Goal: Task Accomplishment & Management: Manage account settings

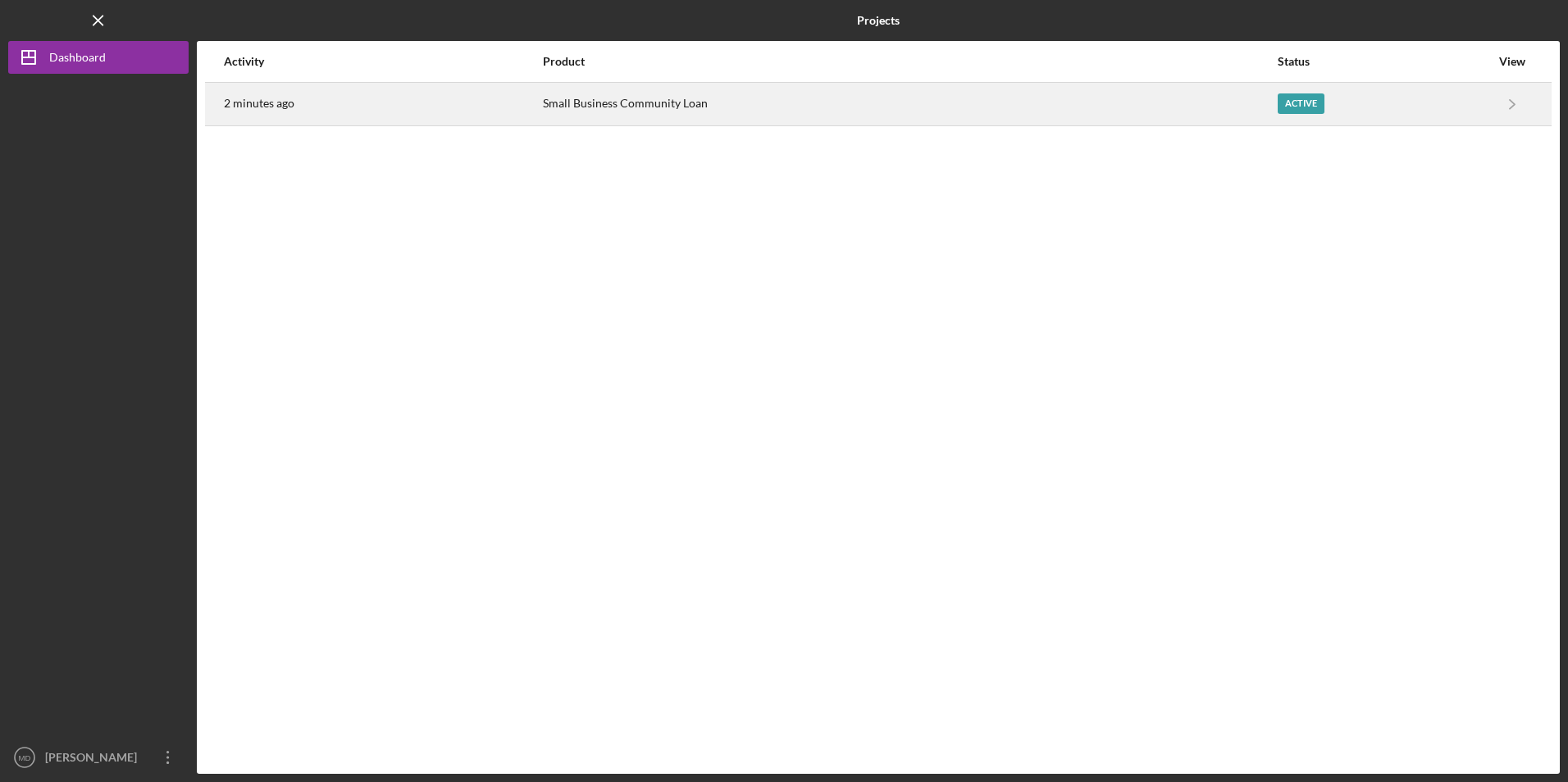
click at [450, 115] on div "2 minutes ago" at bounding box center [382, 104] width 318 height 41
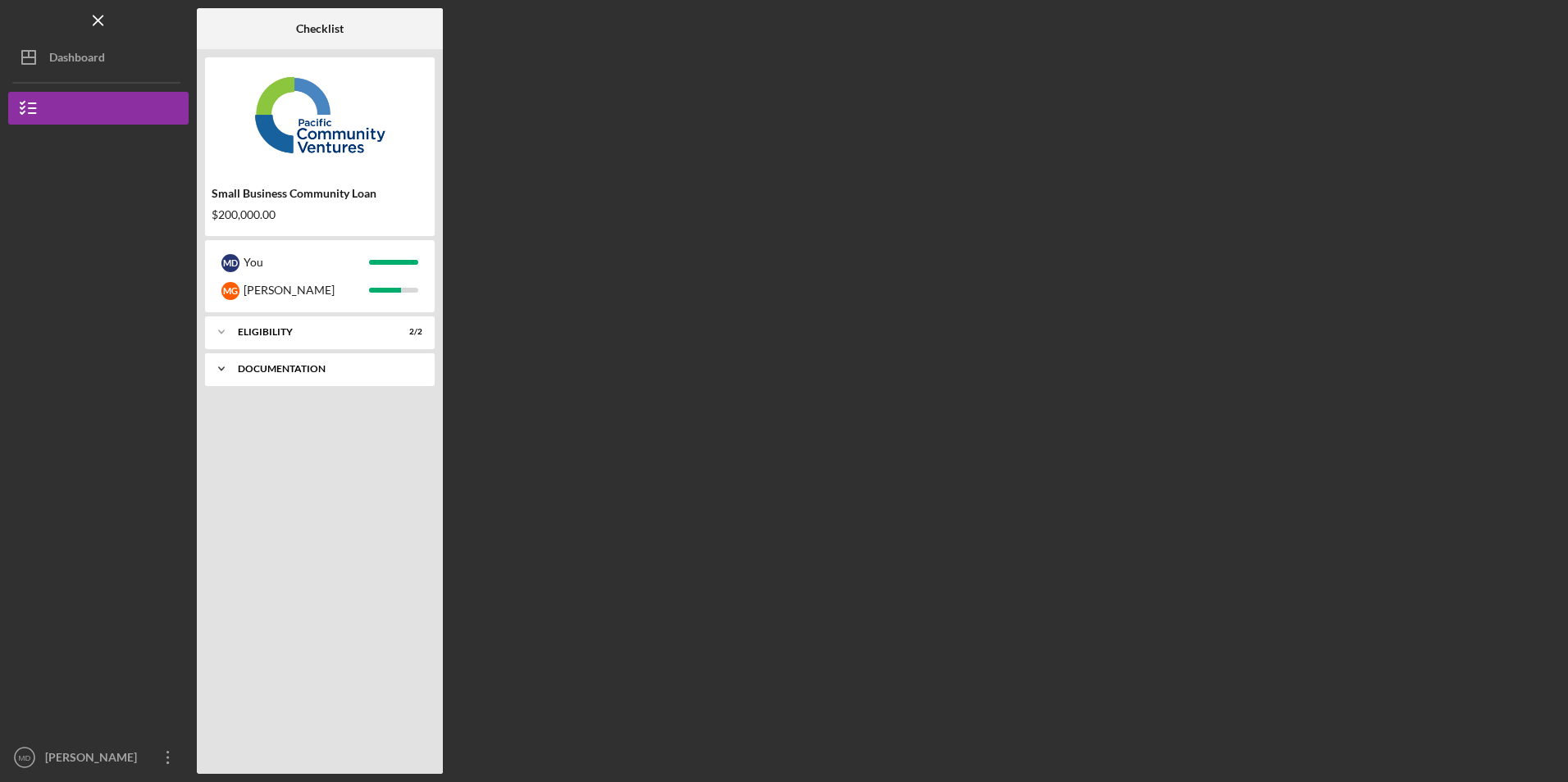
click at [317, 370] on div "Documentation" at bounding box center [326, 369] width 176 height 10
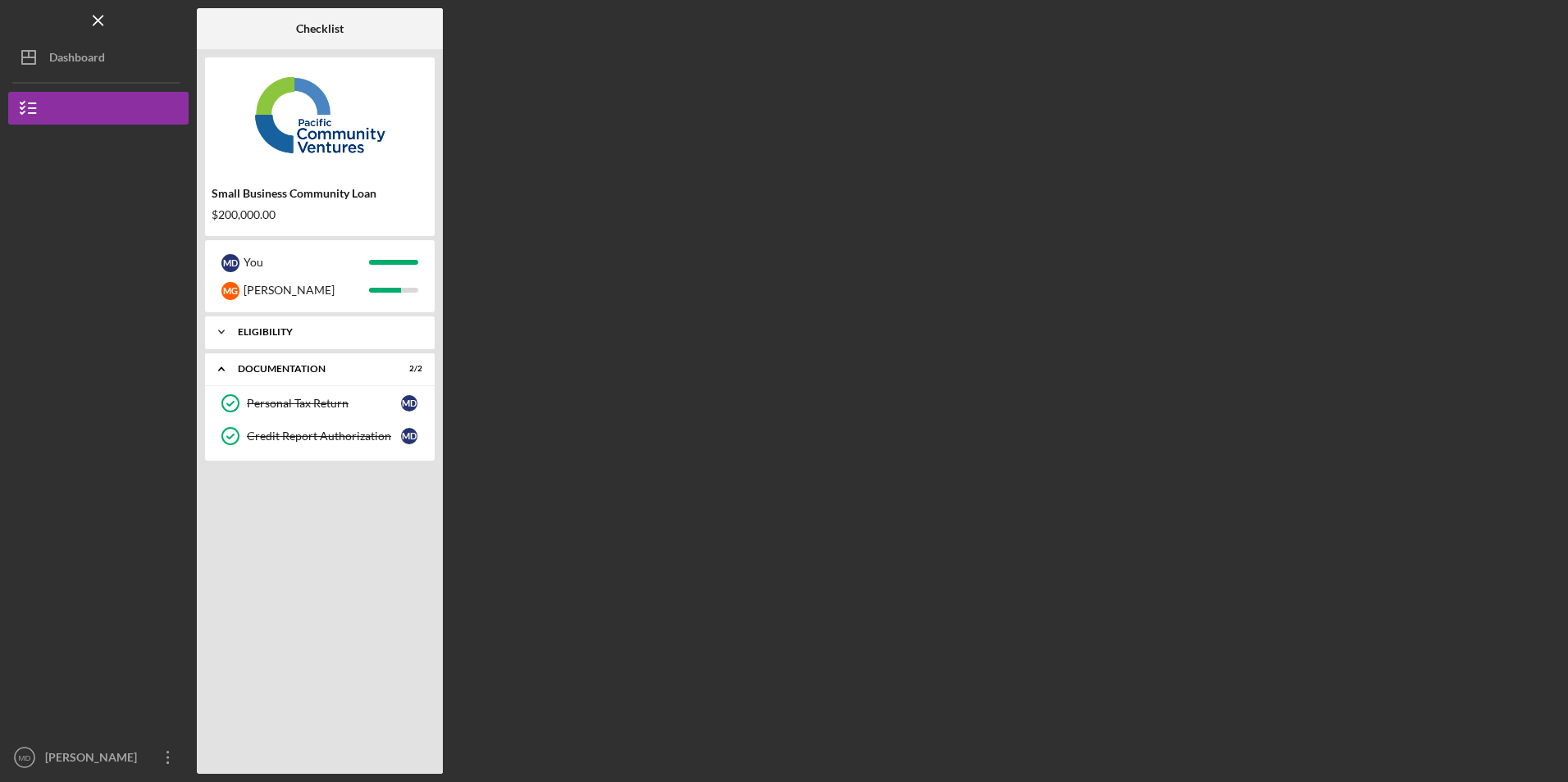
click at [308, 333] on div "Eligibility" at bounding box center [326, 332] width 176 height 10
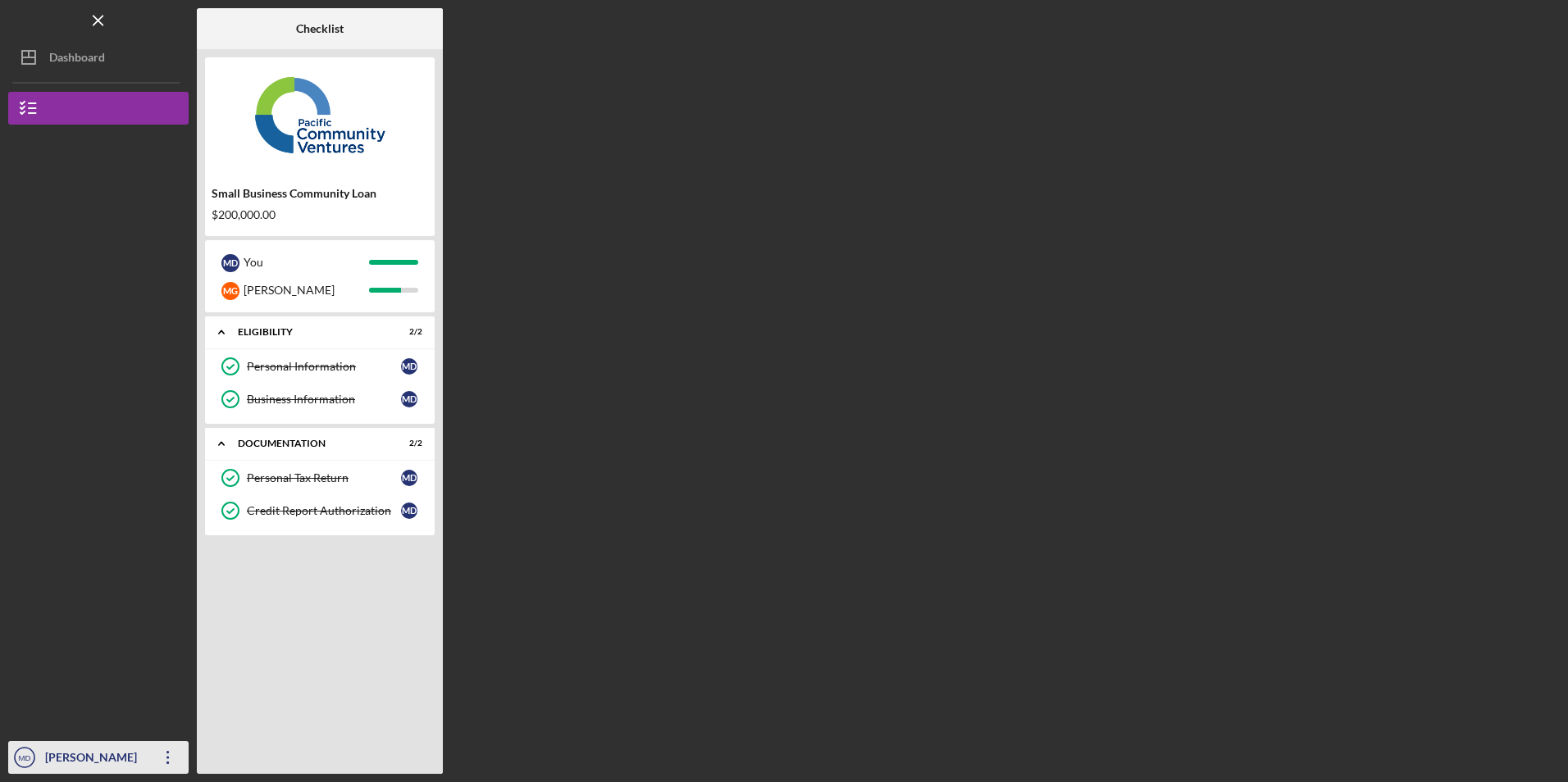
click at [171, 763] on icon "Icon/Overflow" at bounding box center [168, 757] width 41 height 41
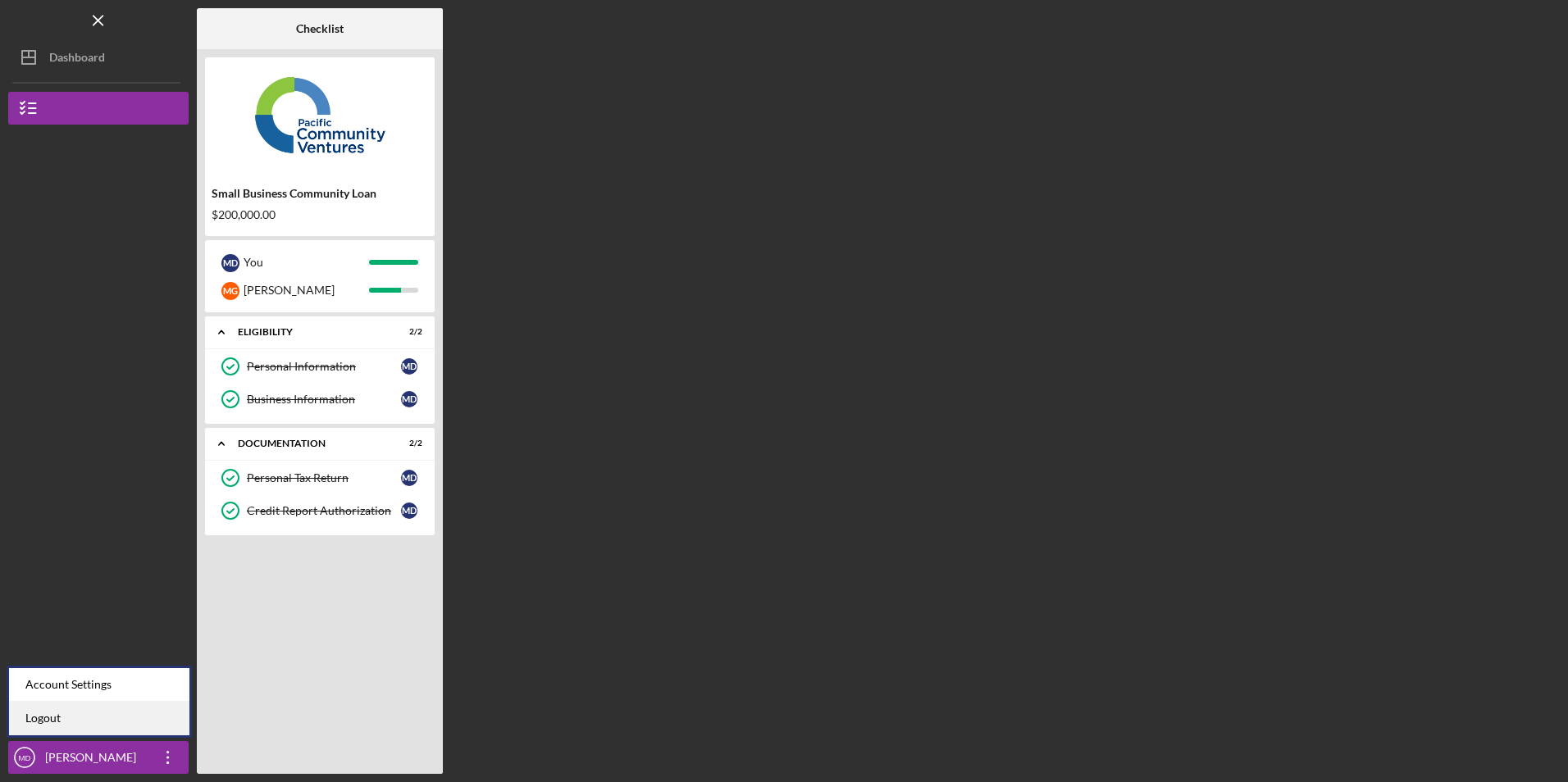
click at [151, 729] on link "Logout" at bounding box center [99, 718] width 181 height 34
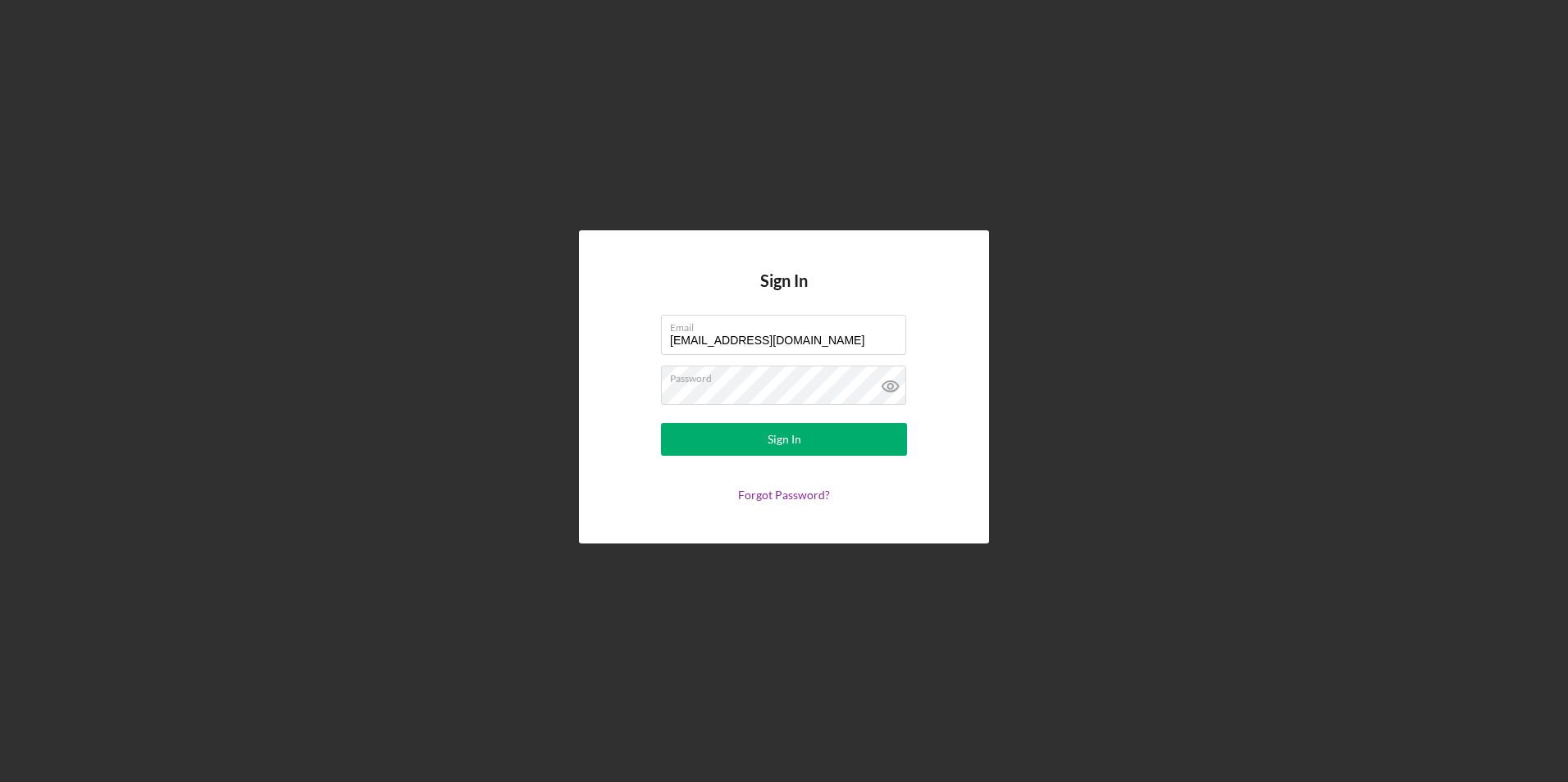
drag, startPoint x: 839, startPoint y: 346, endPoint x: 530, endPoint y: 330, distance: 309.4
click at [530, 330] on div "Sign In Email [EMAIL_ADDRESS][DOMAIN_NAME] Password Sign In Forgot Password?" at bounding box center [784, 386] width 1551 height 774
click at [581, 363] on div "Sign In Email [EMAIL_ADDRESS][DOMAIN_NAME] Password Sign In Forgot Password?" at bounding box center [784, 386] width 410 height 312
drag, startPoint x: 822, startPoint y: 344, endPoint x: 628, endPoint y: 305, distance: 197.9
click at [628, 305] on div "Sign In Email [EMAIL_ADDRESS][DOMAIN_NAME] Password Sign In Forgot Password?" at bounding box center [784, 386] width 410 height 312
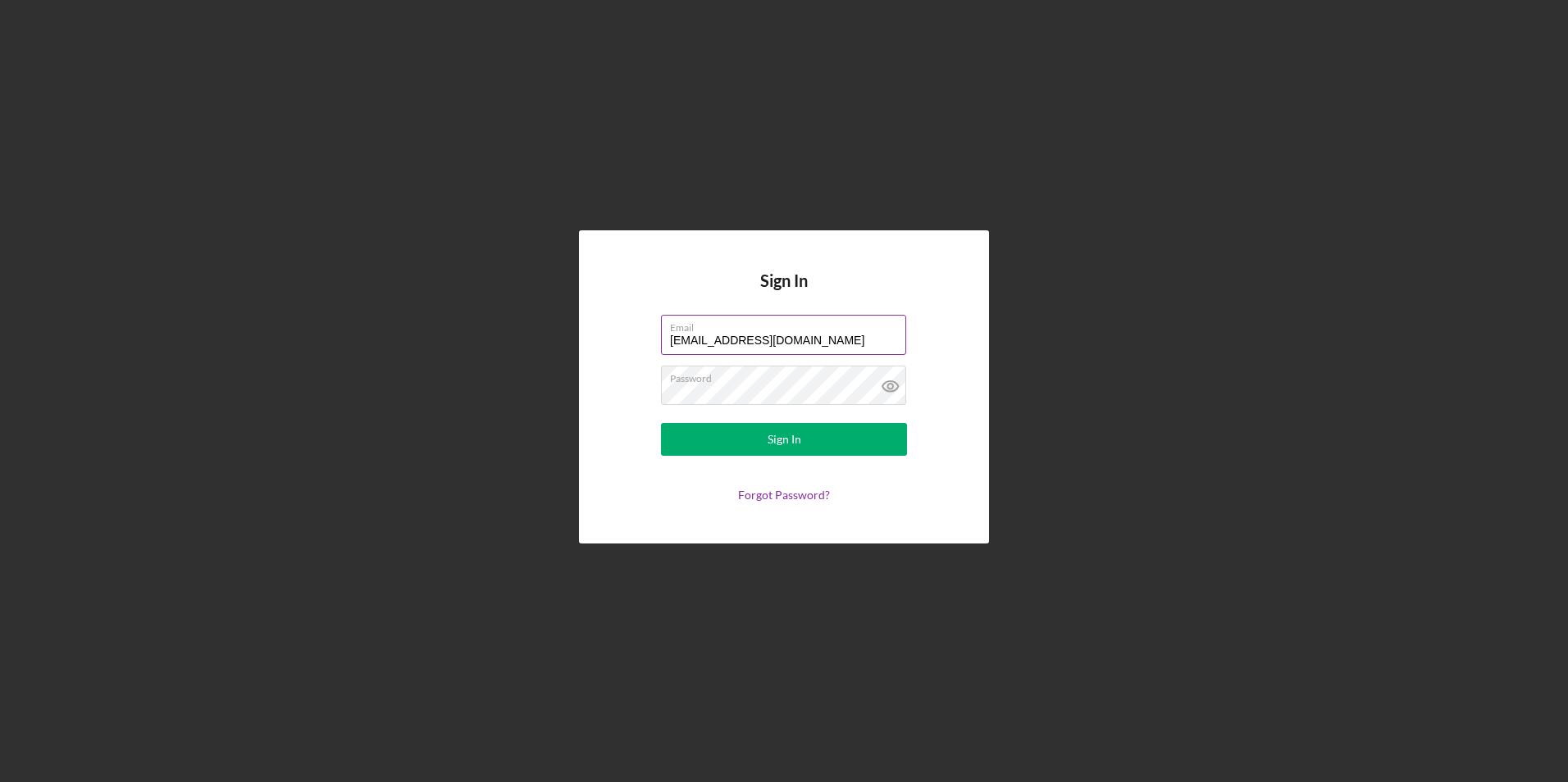
type input "[EMAIL_ADDRESS][DOMAIN_NAME]"
click at [732, 444] on button "Sign In" at bounding box center [784, 439] width 246 height 33
